Goal: Information Seeking & Learning: Learn about a topic

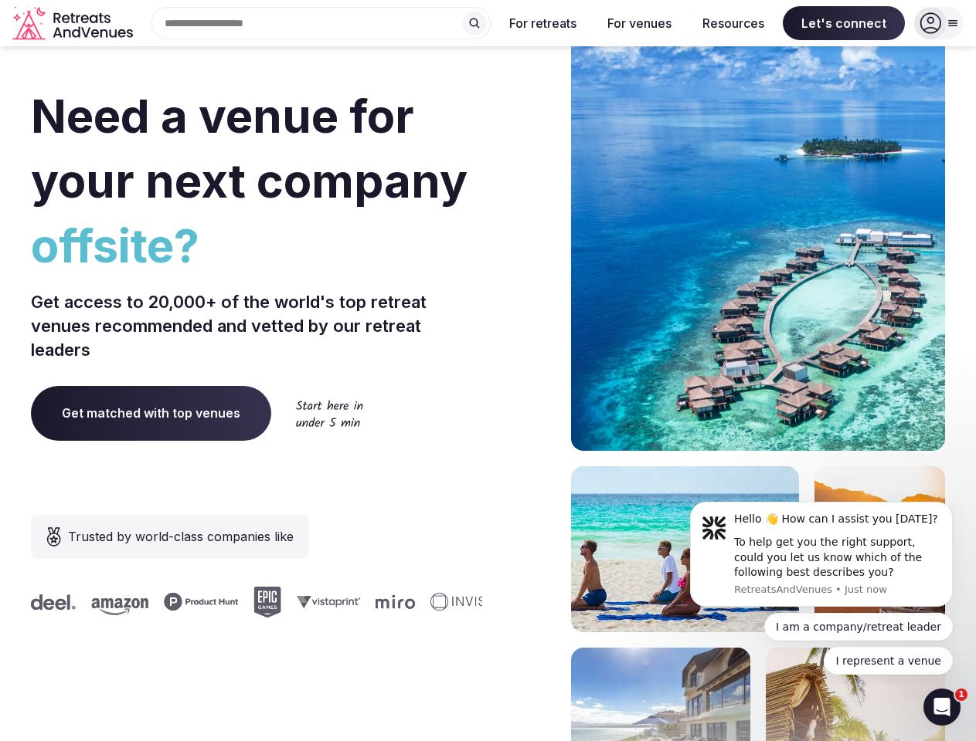
click at [487, 371] on div "Need a venue for your next company offsite? Get access to 20,000+ of the world'…" at bounding box center [488, 462] width 914 height 931
click at [321, 23] on div "Search Popular Destinations [GEOGRAPHIC_DATA], [GEOGRAPHIC_DATA] [GEOGRAPHIC_DA…" at bounding box center [314, 23] width 351 height 32
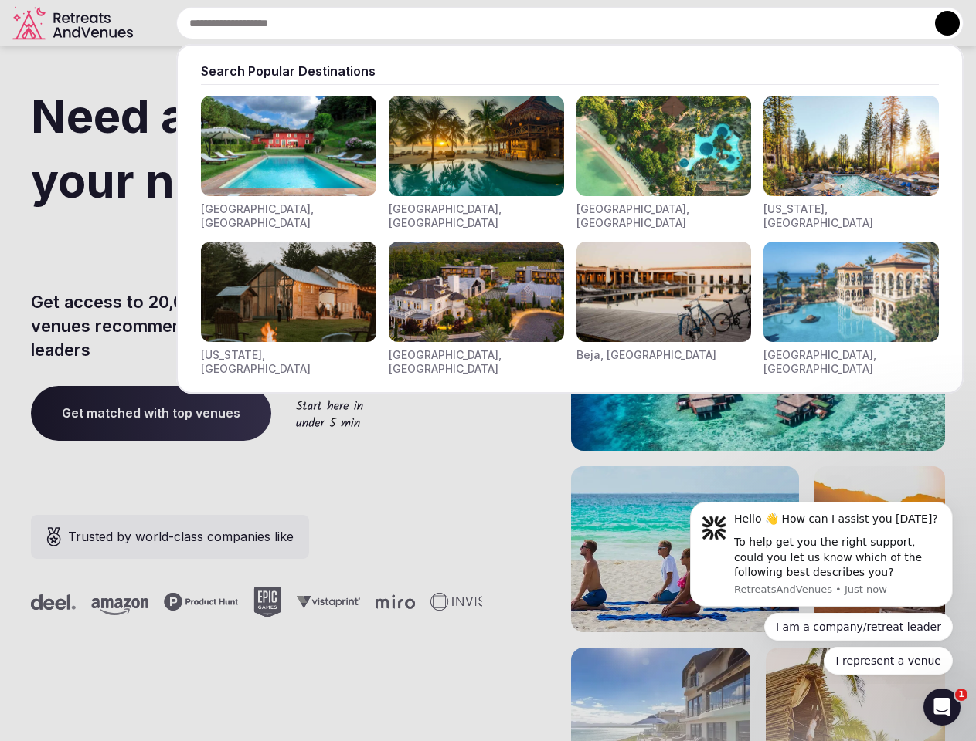
click at [474, 23] on input "text" at bounding box center [569, 23] width 787 height 32
click at [543, 23] on input "text" at bounding box center [569, 23] width 787 height 32
click at [639, 23] on input "text" at bounding box center [569, 23] width 787 height 32
click at [733, 23] on input "text" at bounding box center [569, 23] width 787 height 32
click at [843, 23] on input "text" at bounding box center [569, 23] width 787 height 32
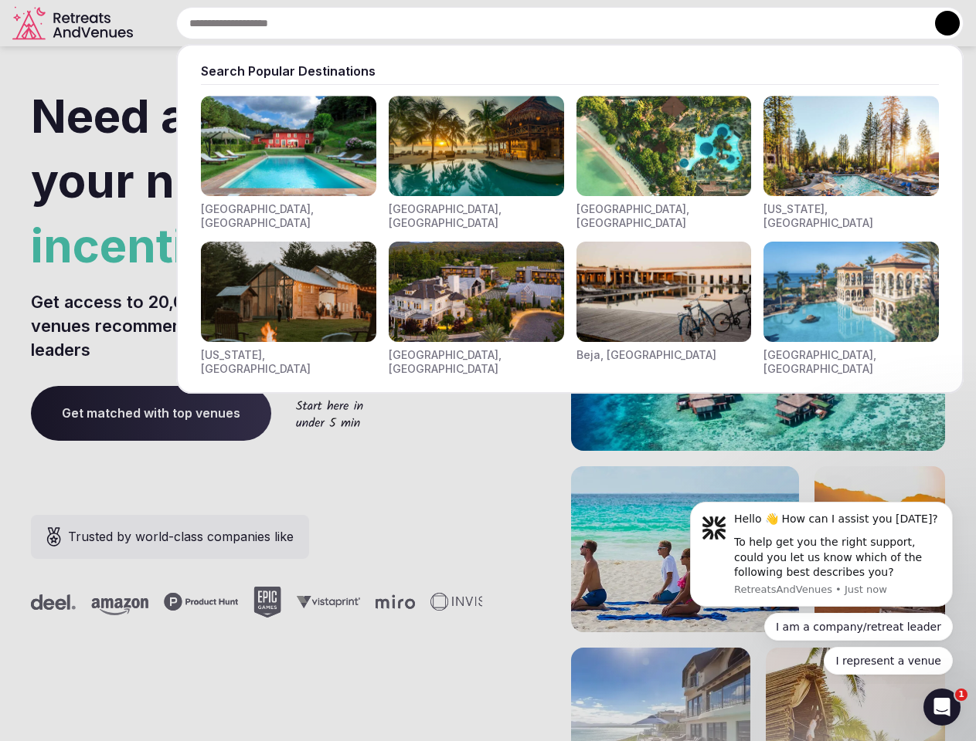
click at [938, 23] on button at bounding box center [947, 23] width 25 height 25
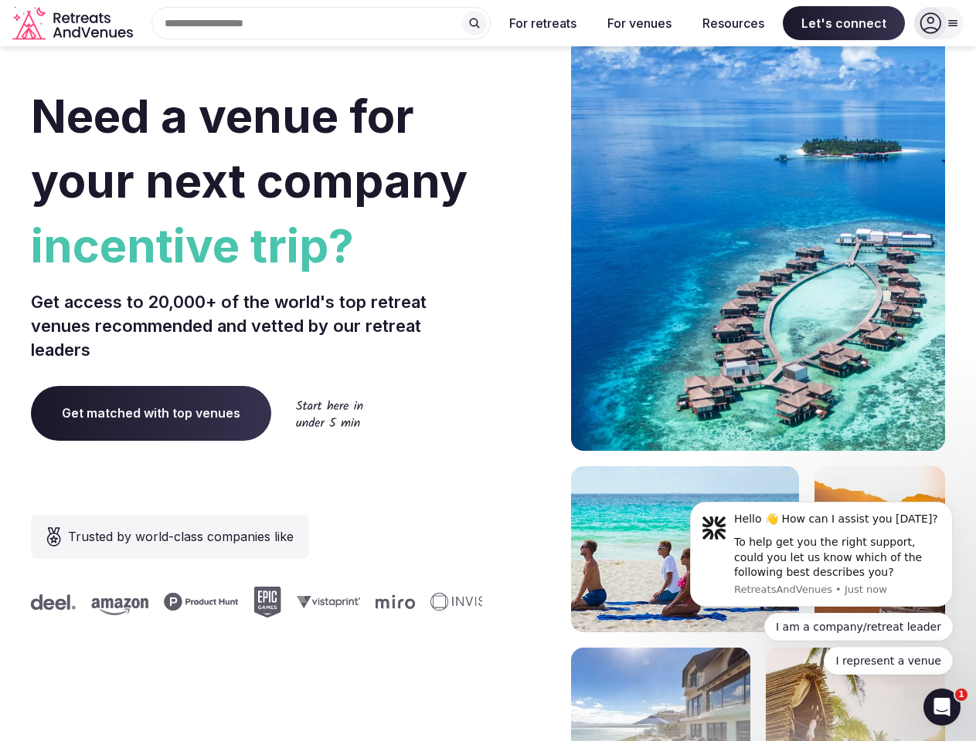
click at [821, 555] on div "To help get you the right support, could you let us know which of the following…" at bounding box center [837, 558] width 207 height 46
